Goal: Book appointment/travel/reservation

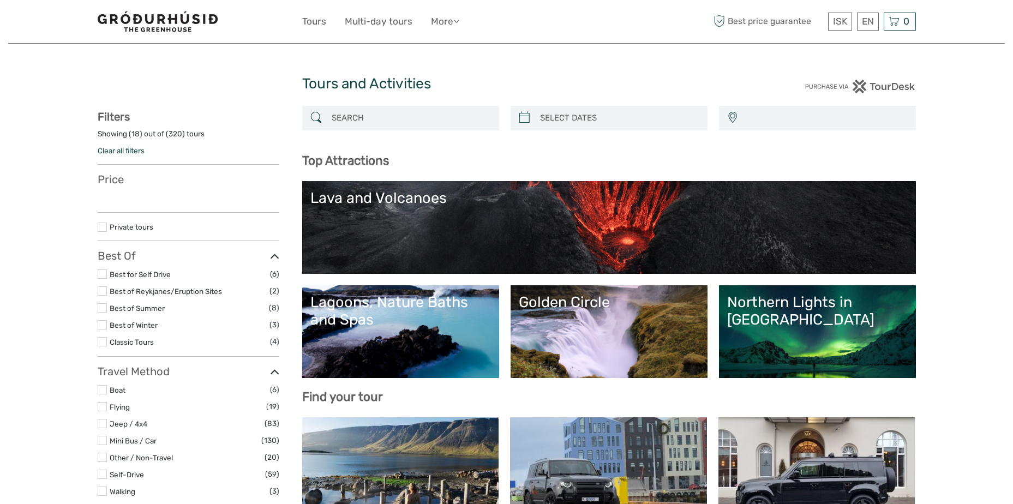
select select
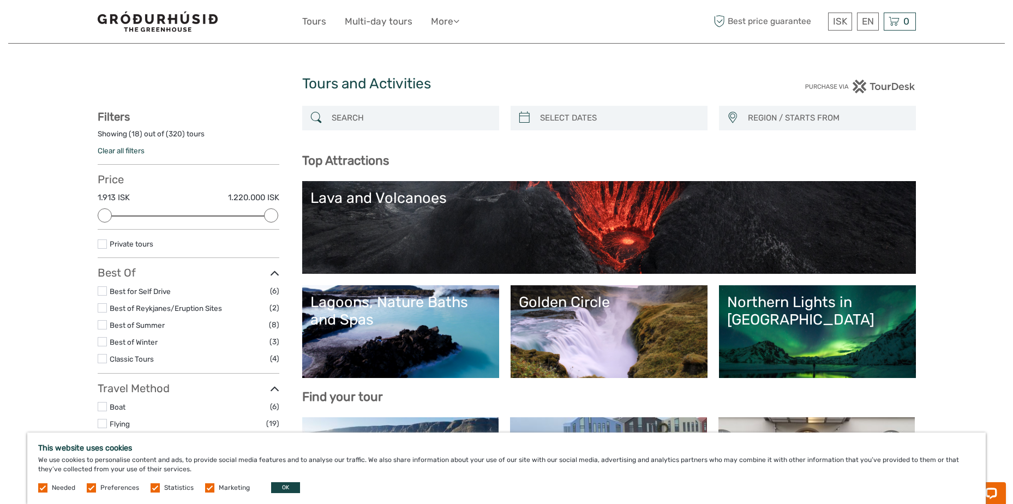
scroll to position [55, 0]
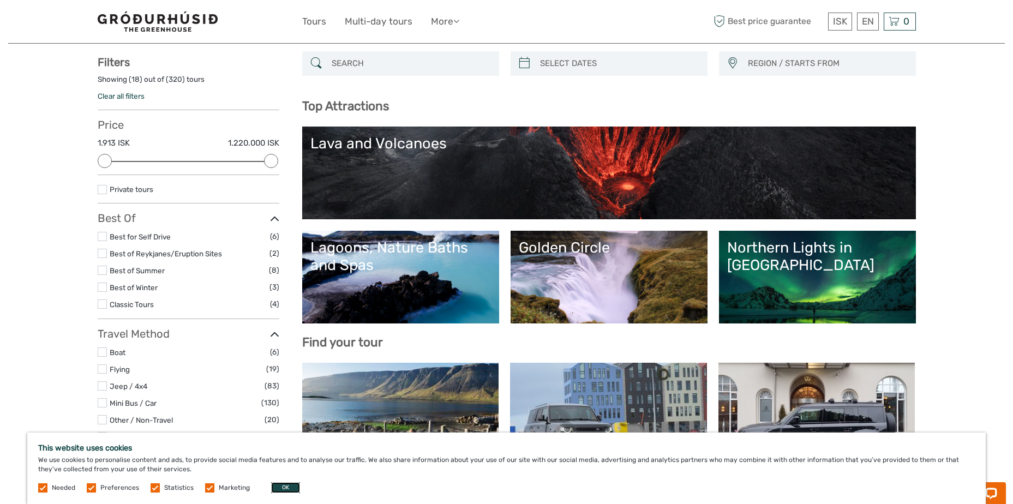
click at [281, 483] on button "OK" at bounding box center [285, 487] width 29 height 11
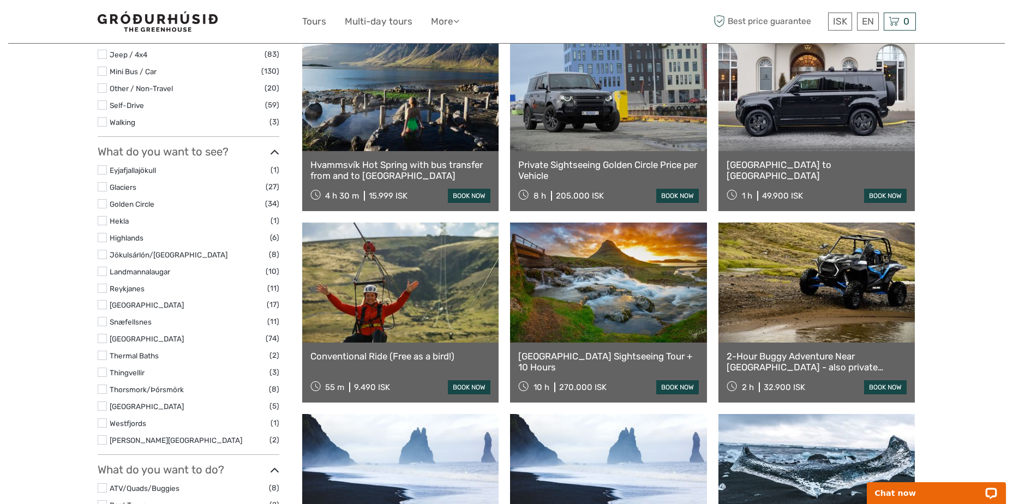
scroll to position [382, 0]
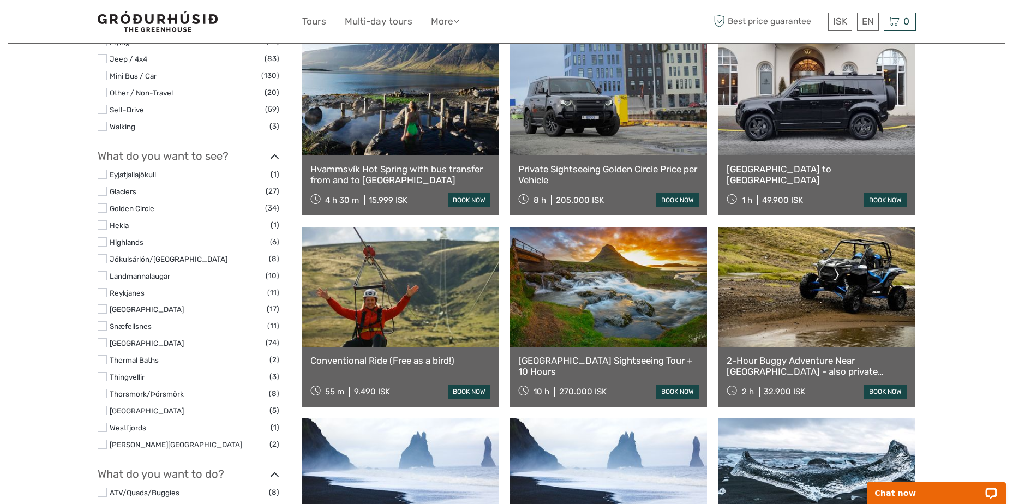
click at [106, 415] on label at bounding box center [102, 410] width 9 height 9
click at [0, 0] on input "checkbox" at bounding box center [0, 0] width 0 height 0
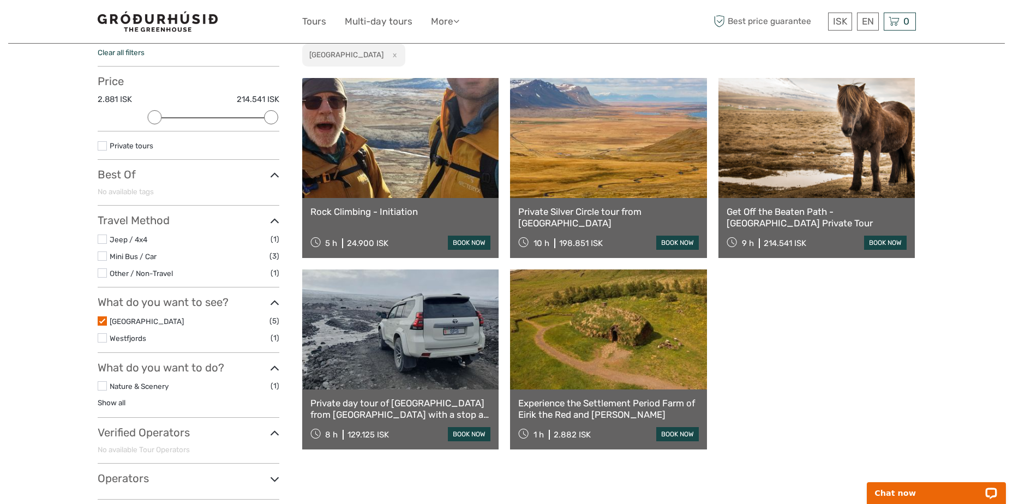
scroll to position [171, 0]
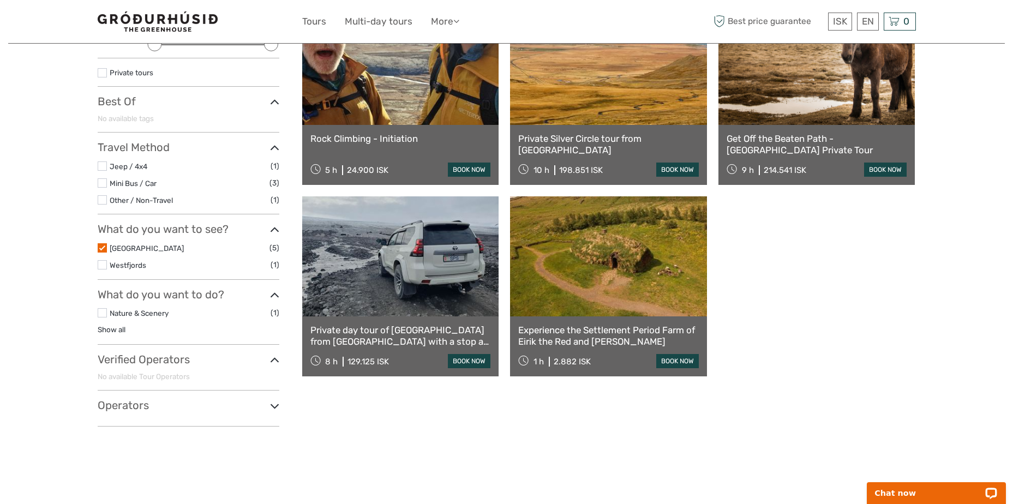
scroll to position [149, 0]
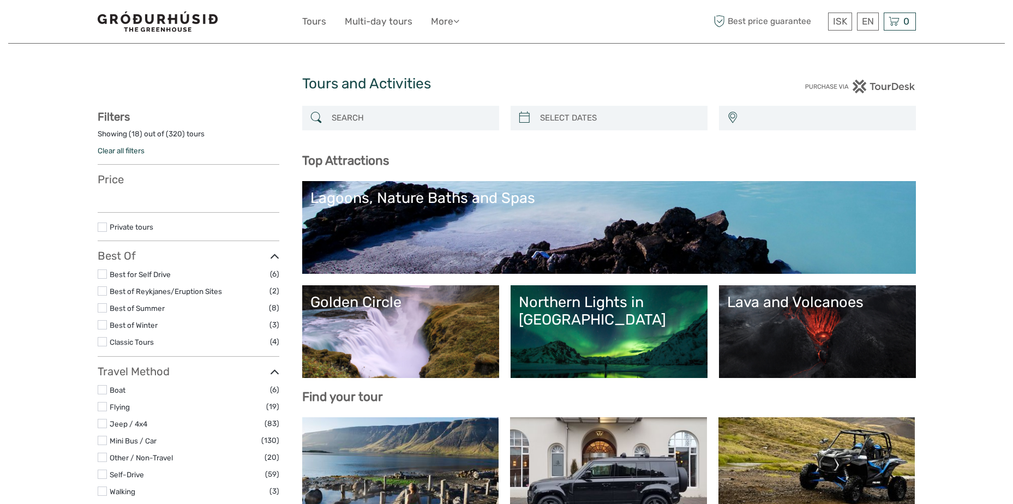
select select
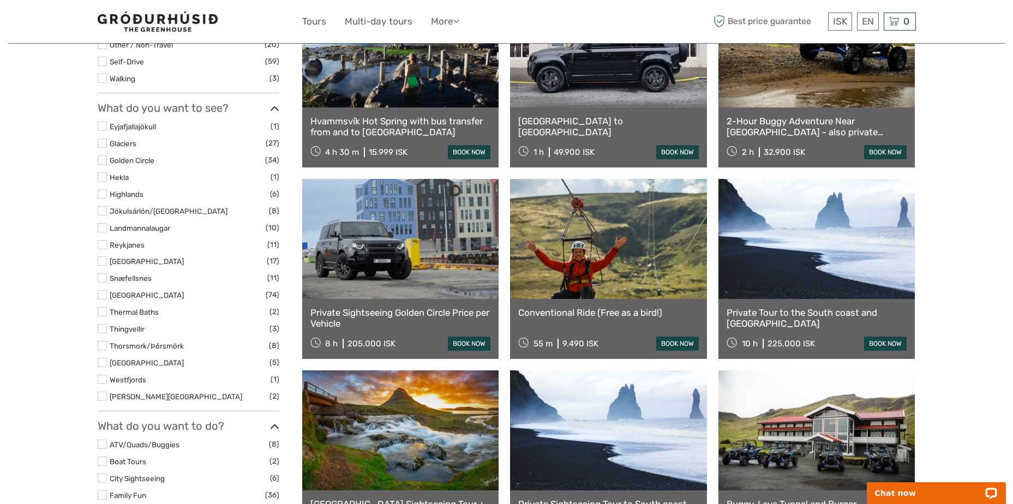
scroll to position [436, 0]
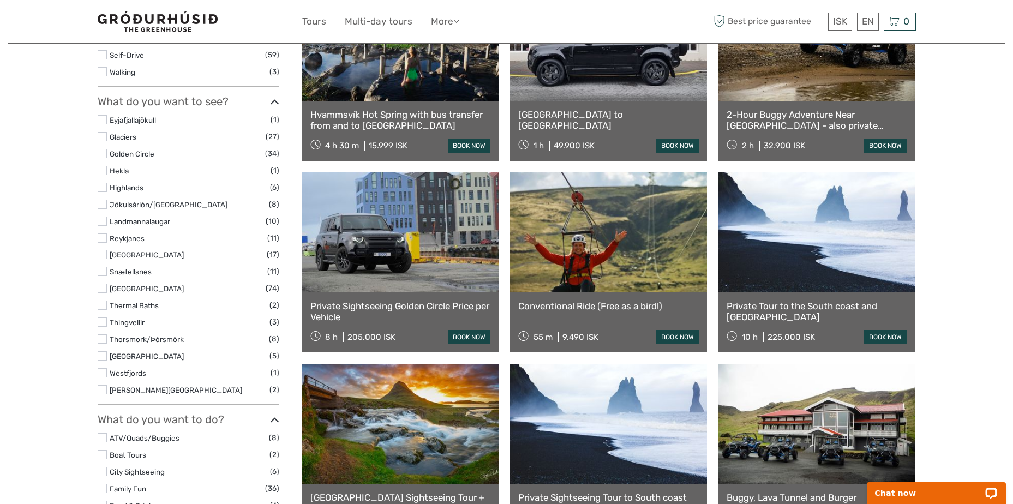
click at [105, 375] on label at bounding box center [102, 372] width 9 height 9
click at [0, 0] on input "checkbox" at bounding box center [0, 0] width 0 height 0
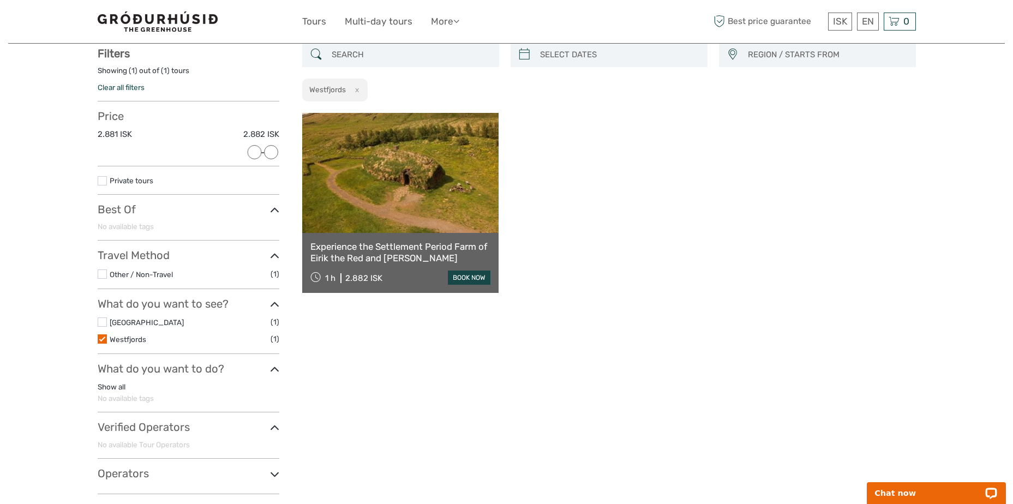
scroll to position [62, 0]
click at [381, 258] on link "Experience the Settlement Period Farm of Eirik the Red and Leif Eiriksson" at bounding box center [400, 252] width 181 height 22
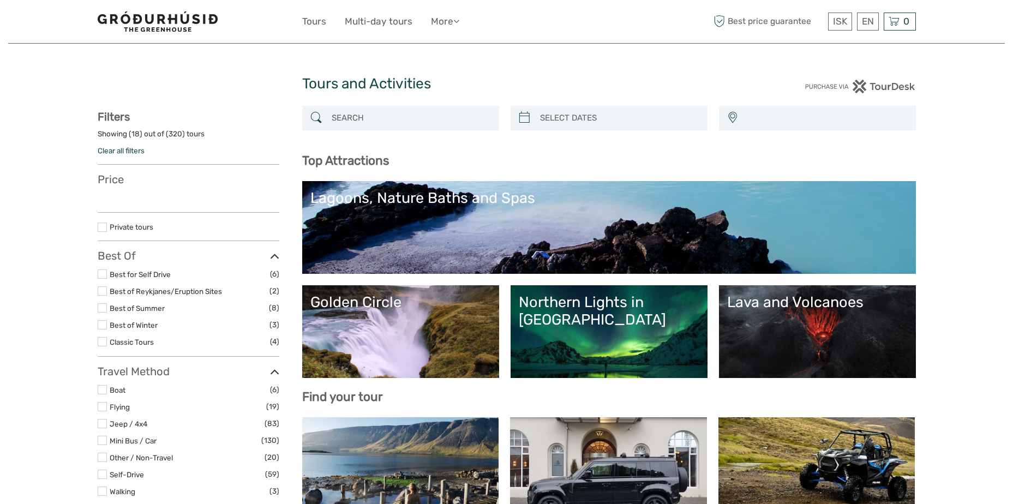
select select
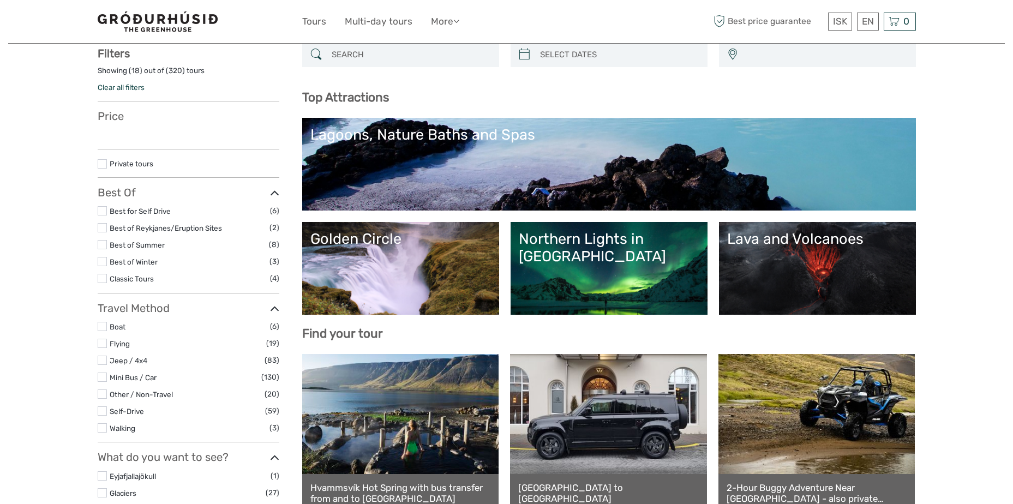
select select
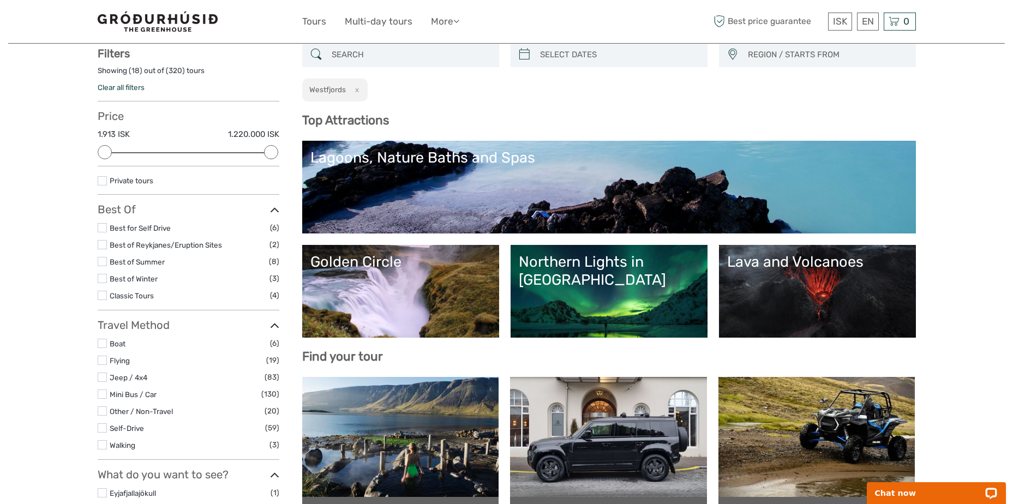
scroll to position [0, 0]
click at [851, 447] on link at bounding box center [816, 437] width 197 height 120
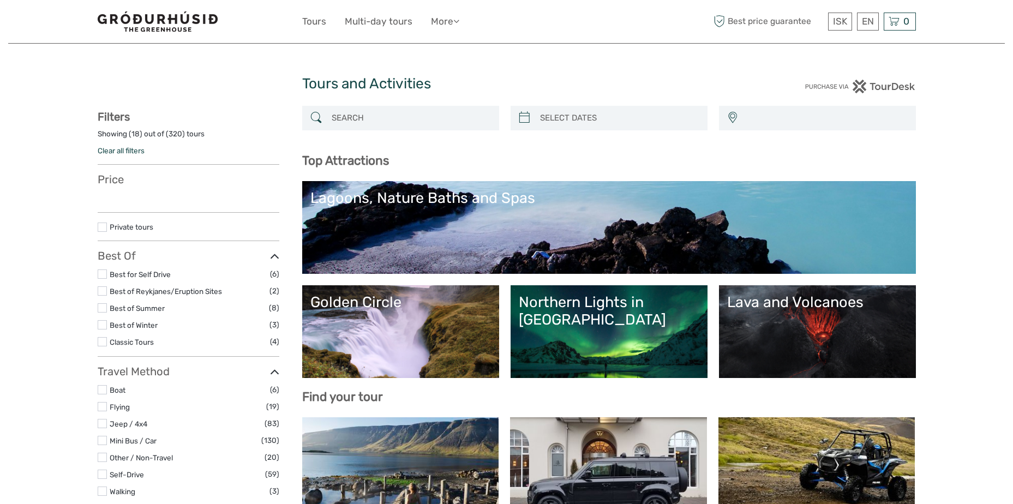
select select
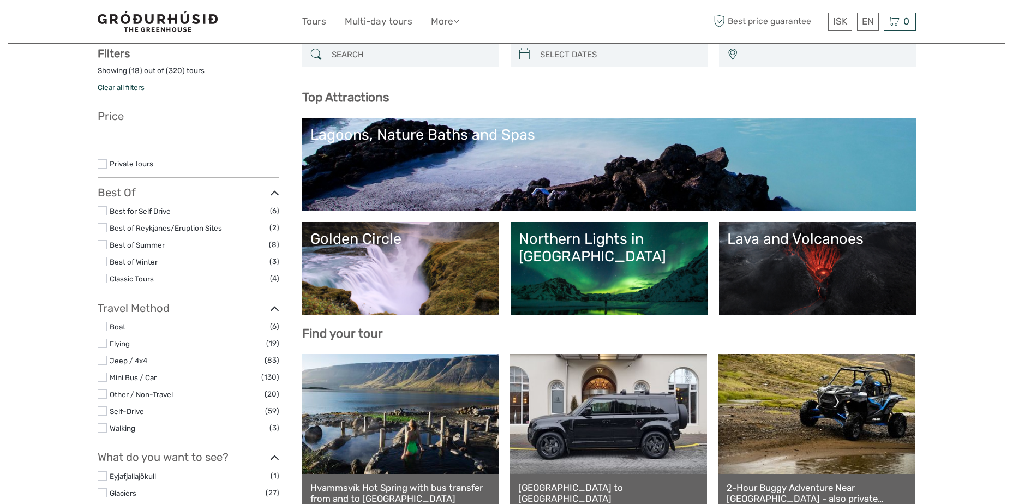
select select
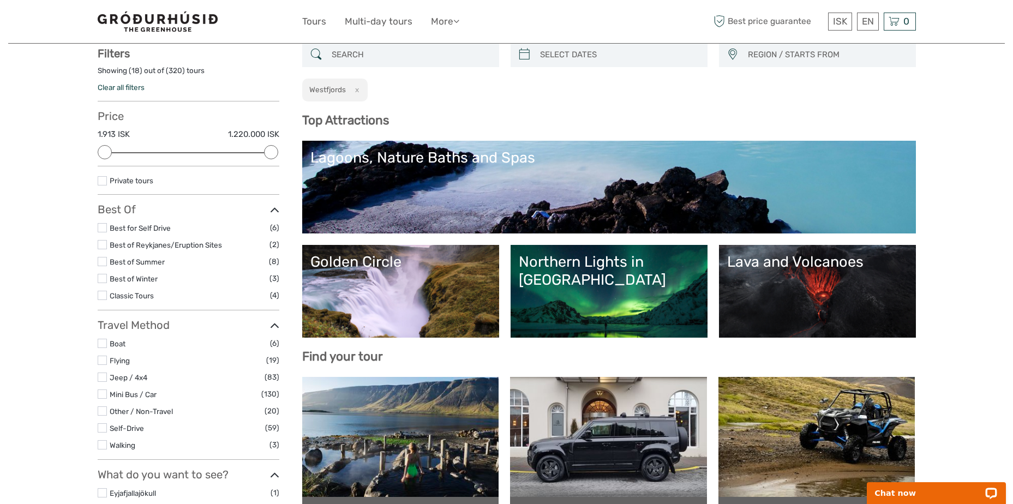
scroll to position [0, 0]
